Goal: Task Accomplishment & Management: Use online tool/utility

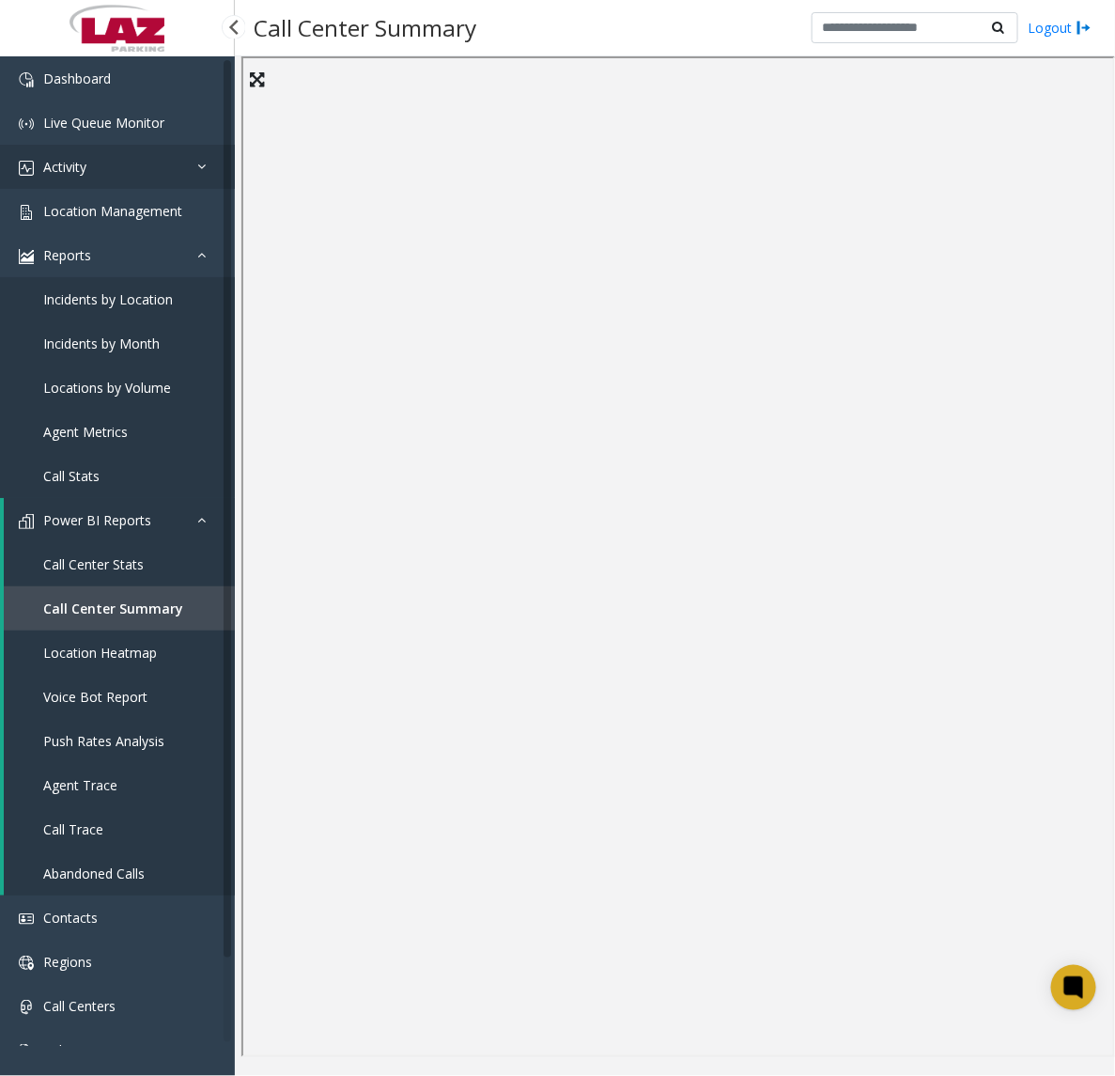
click at [106, 171] on link "Activity" at bounding box center [117, 167] width 235 height 44
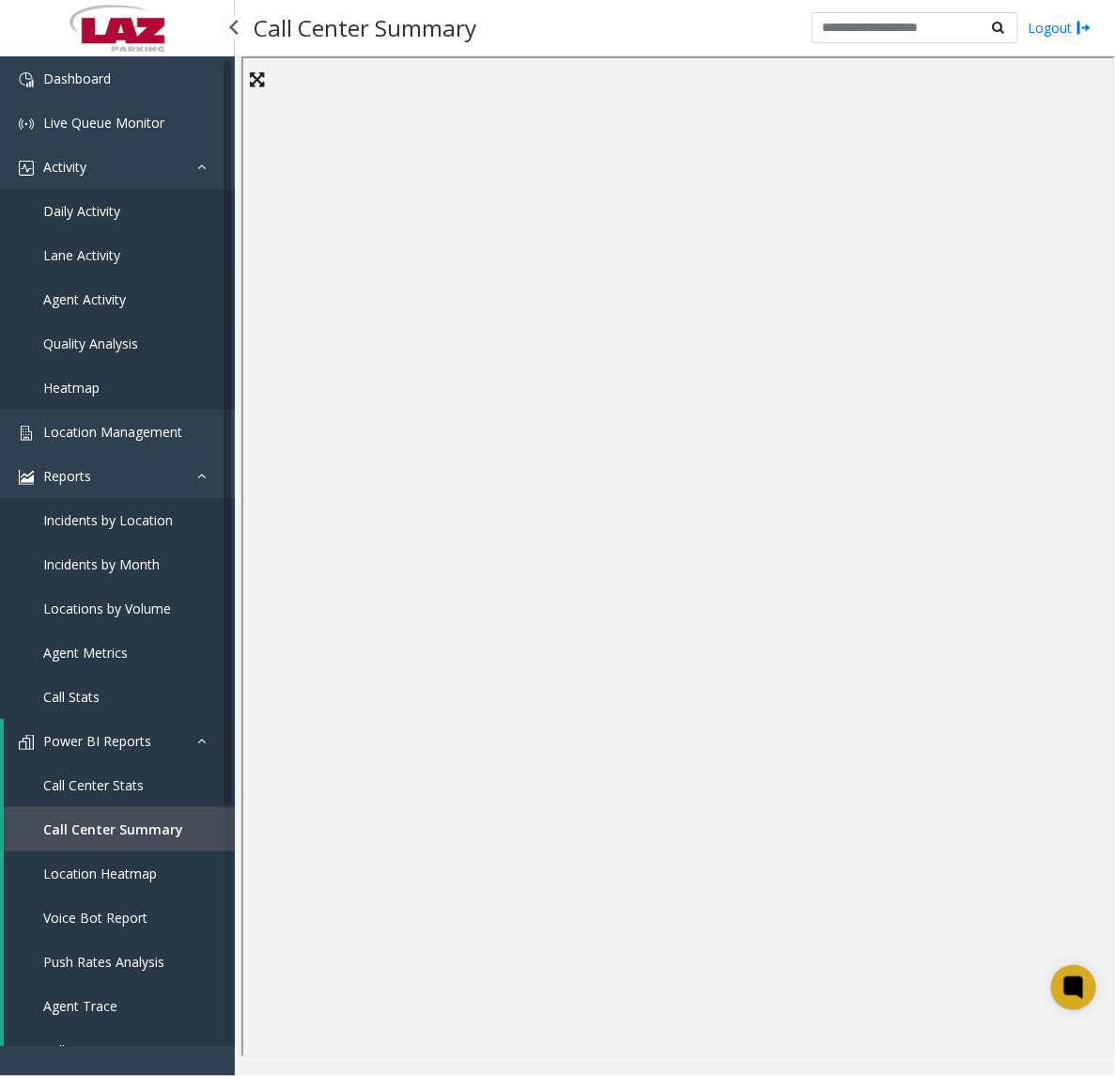
click at [105, 292] on span "Agent Activity" at bounding box center [84, 299] width 83 height 18
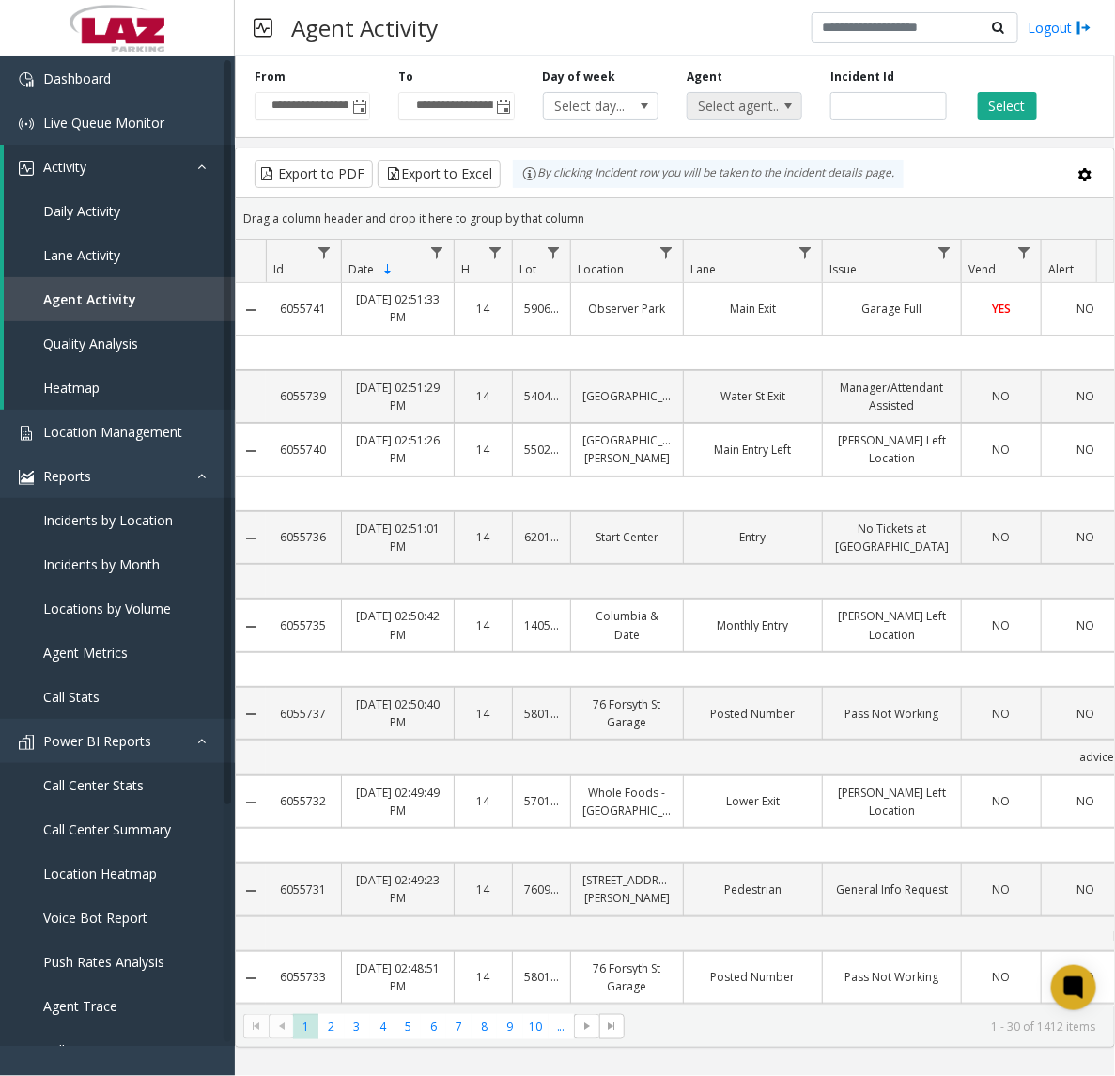
drag, startPoint x: 759, startPoint y: 97, endPoint x: 775, endPoint y: 115, distance: 24.0
click at [764, 103] on span "Select agent..." at bounding box center [733, 106] width 91 height 26
click at [715, 108] on span "Select agent..." at bounding box center [733, 106] width 91 height 26
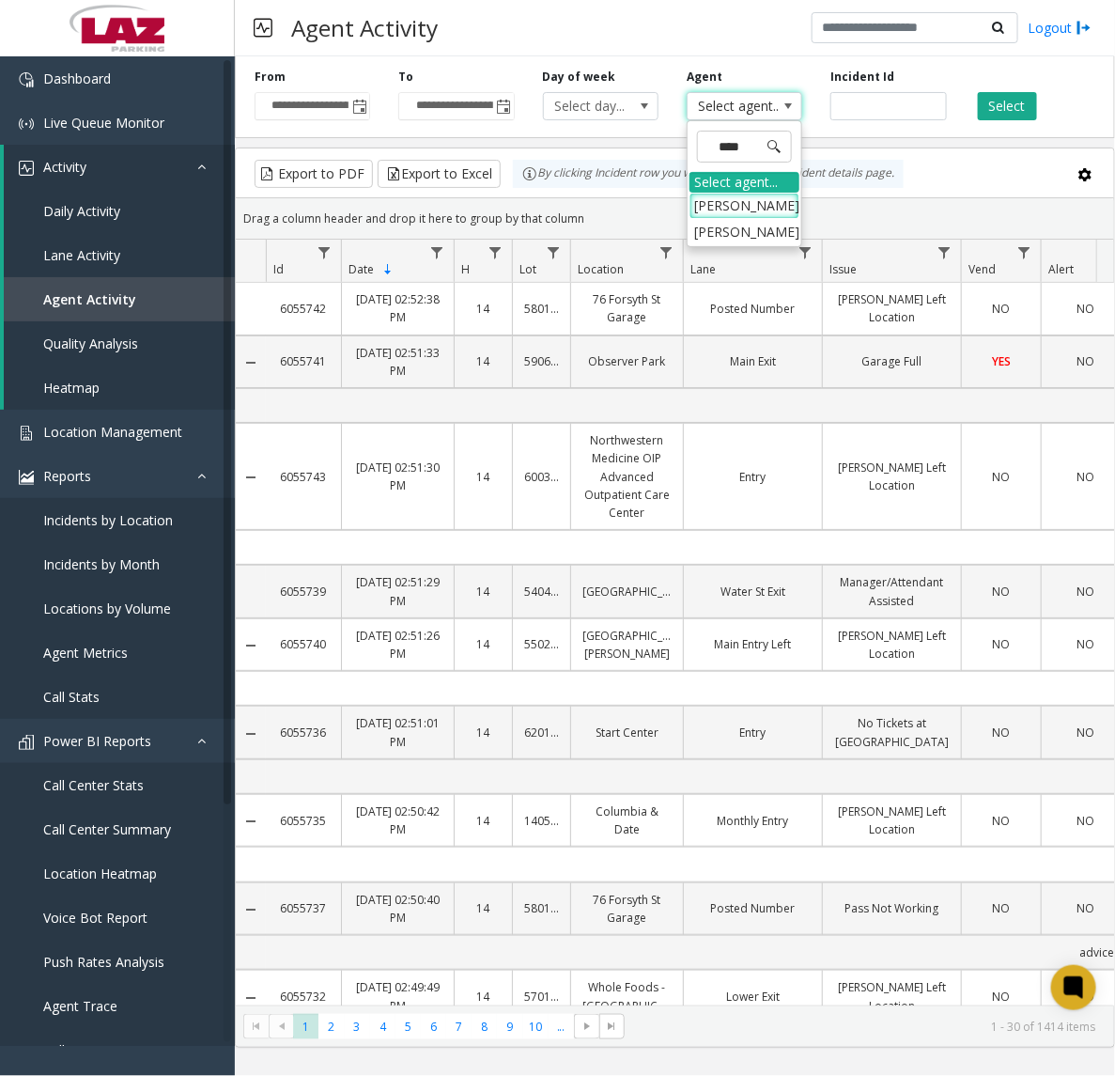
type input "*****"
click at [716, 224] on li "[PERSON_NAME]" at bounding box center [745, 231] width 110 height 25
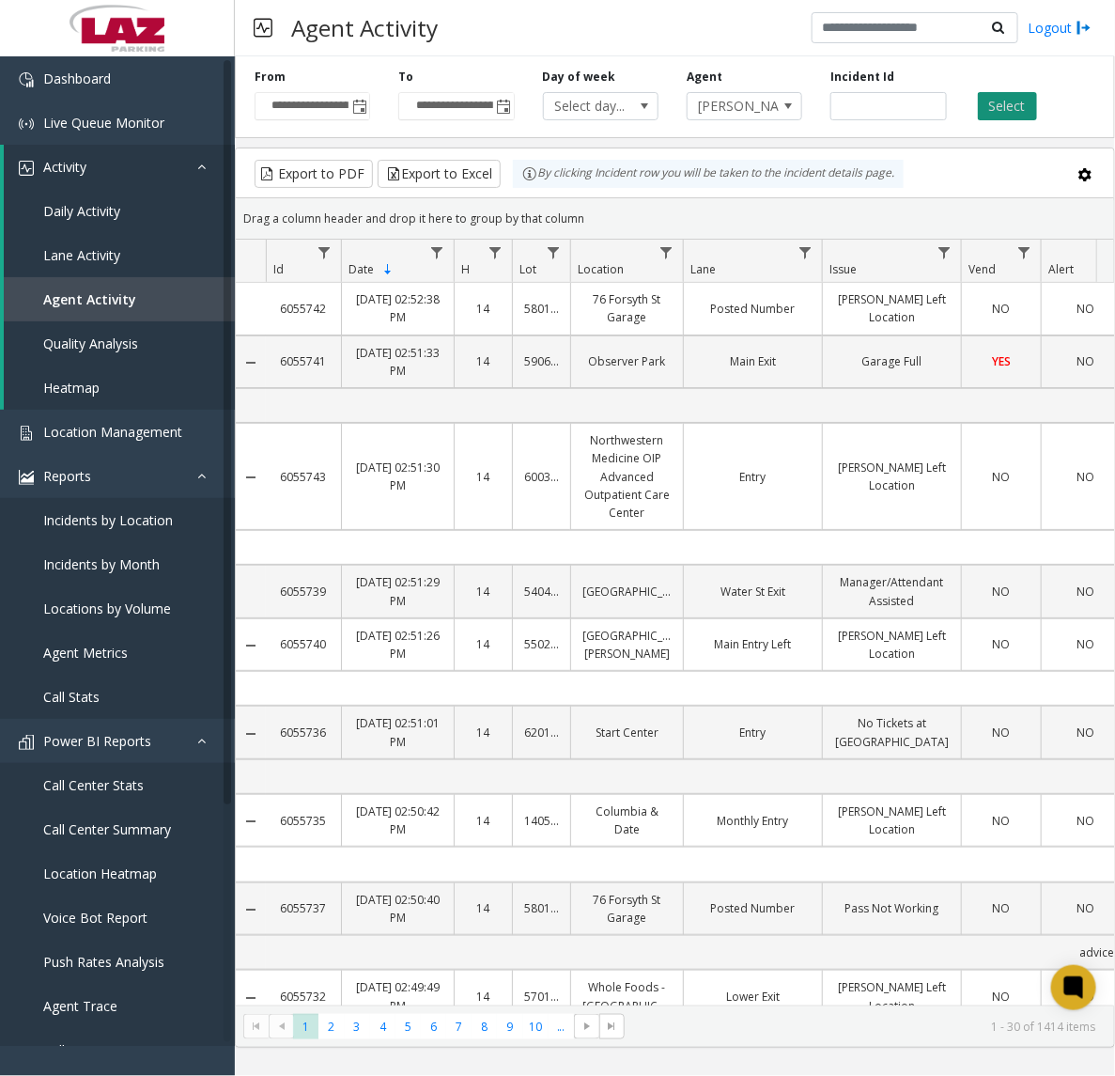
click at [991, 104] on button "Select" at bounding box center [1007, 106] width 59 height 28
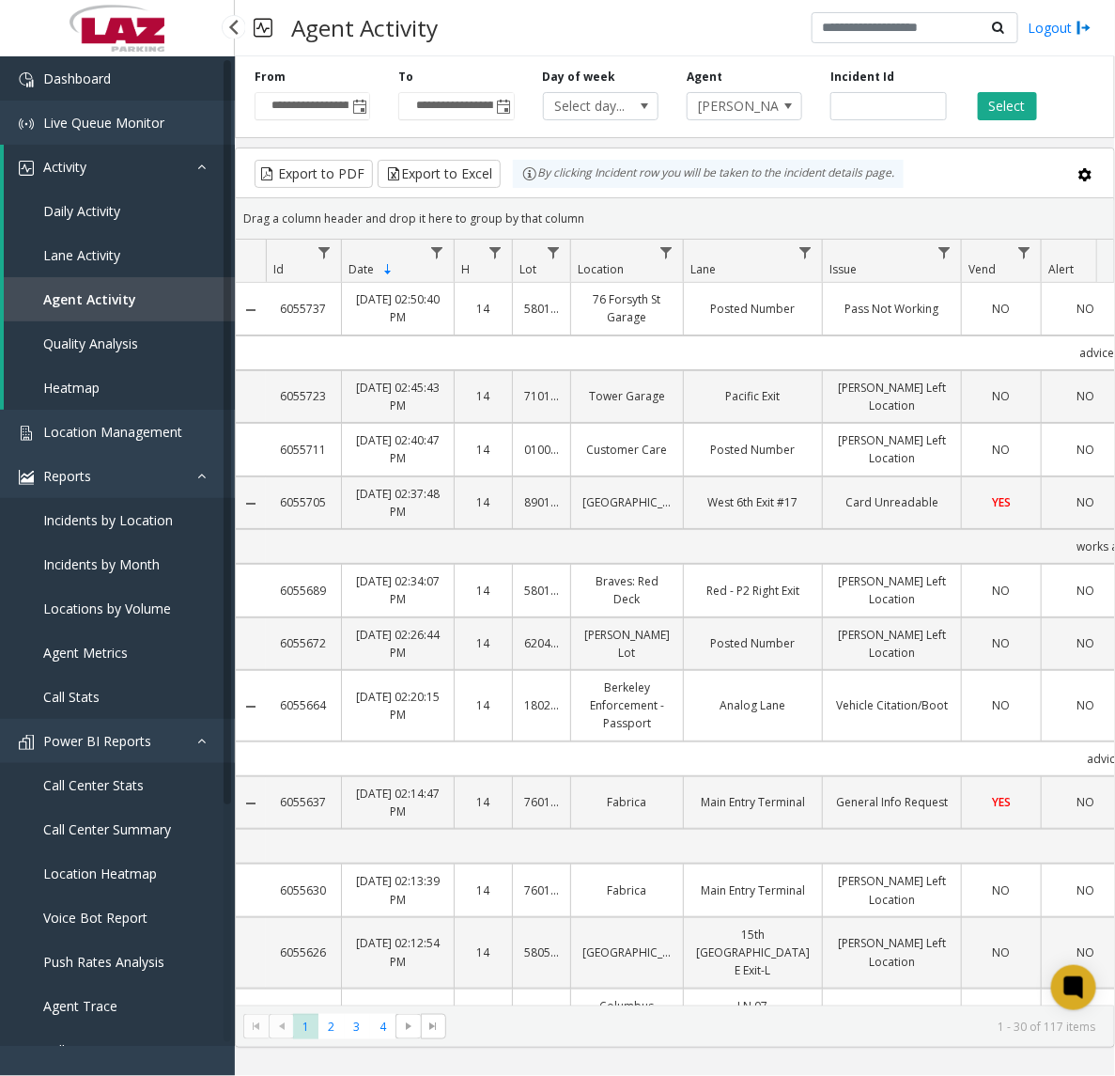
click at [115, 67] on link "Dashboard" at bounding box center [117, 78] width 235 height 44
